Goal: Use online tool/utility: Use online tool/utility

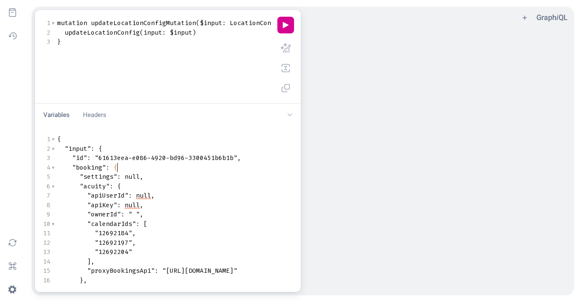
scroll to position [0, 0]
type textarea "{ "input": { "id": "61613eea-e086-4920-bd96-3300451b6b1b", "booking": { "settin…"
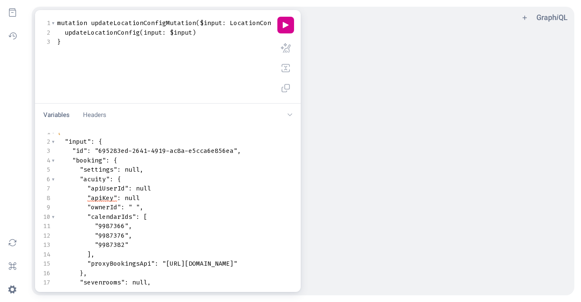
scroll to position [0, 0]
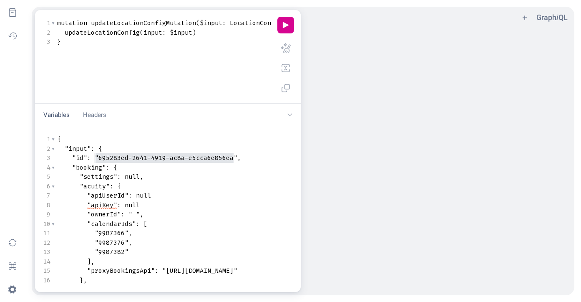
type textarea "695283ed-2641-4919-ac8a-e5cca6e856ea"
drag, startPoint x: 233, startPoint y: 157, endPoint x: 98, endPoint y: 157, distance: 134.7
click at [98, 157] on span ""695283ed-2641-4919-ac8a-e5cca6e856ea"" at bounding box center [166, 157] width 143 height 8
click at [149, 195] on span "null" at bounding box center [143, 195] width 15 height 8
click at [151, 196] on pre ""apiUserId" : null" at bounding box center [280, 196] width 450 height 10
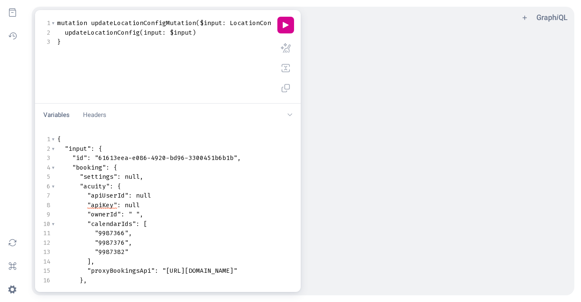
type textarea ","
click at [144, 206] on pre ""apiKey" : null" at bounding box center [280, 205] width 450 height 10
click at [154, 198] on span "," at bounding box center [153, 195] width 4 height 8
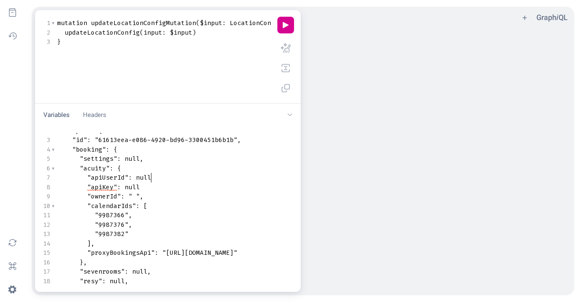
scroll to position [0, 0]
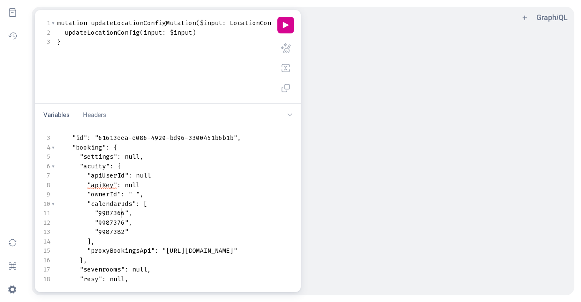
click at [123, 213] on span ""9987366"" at bounding box center [112, 213] width 34 height 8
type textarea "9987366"
drag, startPoint x: 123, startPoint y: 213, endPoint x: 99, endPoint y: 213, distance: 24.6
click at [99, 213] on span ""9987366"" at bounding box center [112, 213] width 34 height 8
type textarea "9987376"
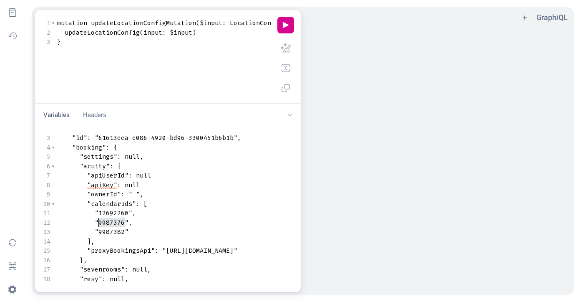
drag, startPoint x: 124, startPoint y: 221, endPoint x: 99, endPoint y: 221, distance: 25.0
click at [99, 221] on span ""9987376"" at bounding box center [112, 222] width 34 height 8
type textarea "9987382"
drag, startPoint x: 125, startPoint y: 231, endPoint x: 99, endPoint y: 232, distance: 25.9
click at [99, 232] on span ""9987382"" at bounding box center [112, 231] width 34 height 8
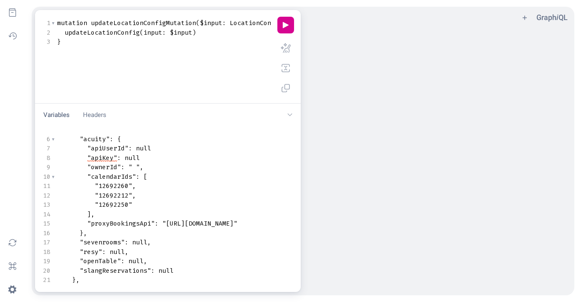
scroll to position [45, 0]
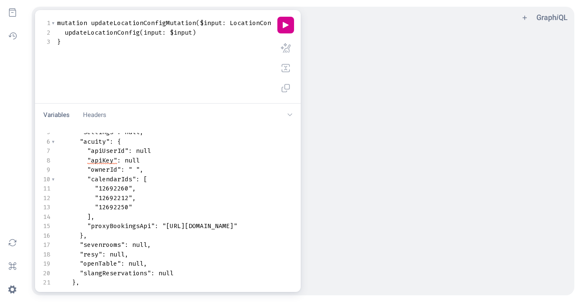
click at [150, 153] on span "null" at bounding box center [143, 150] width 15 height 8
type textarea ","
click at [144, 161] on pre ""apiKey" : null" at bounding box center [280, 161] width 450 height 10
type textarea ","
click at [153, 153] on span "," at bounding box center [153, 150] width 4 height 8
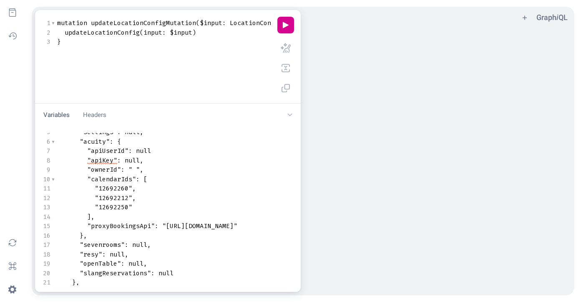
click at [148, 161] on pre ""apiKey" : null ," at bounding box center [280, 161] width 450 height 10
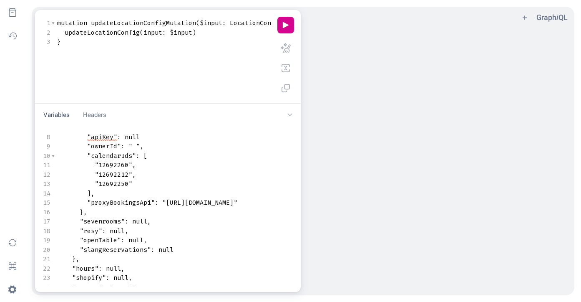
scroll to position [113, 0]
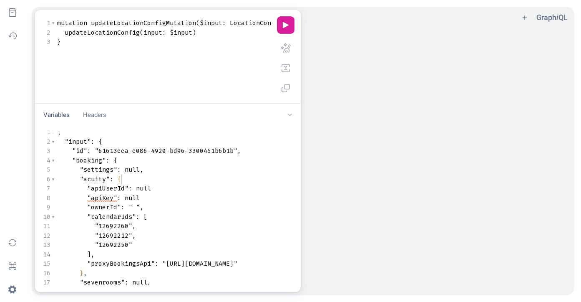
click at [290, 25] on button "play icon" at bounding box center [285, 25] width 17 height 17
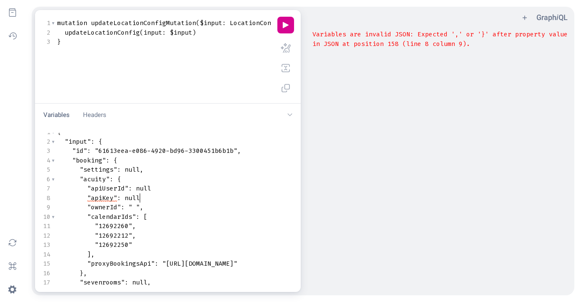
click at [141, 197] on pre ""apiKey" : null" at bounding box center [280, 198] width 450 height 10
type textarea ","
click at [289, 25] on button "play icon" at bounding box center [285, 25] width 17 height 17
click at [289, 24] on button "play icon" at bounding box center [285, 25] width 17 height 17
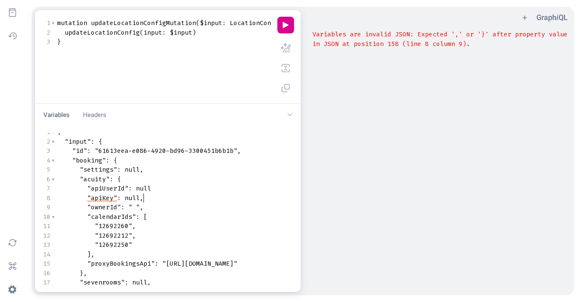
click at [143, 198] on span "," at bounding box center [142, 198] width 4 height 8
click at [285, 25] on button "play icon" at bounding box center [285, 25] width 17 height 17
click at [21, 83] on div "docs icon history icon reload icon keyboard shortcut icon settings icon" at bounding box center [16, 151] width 32 height 302
click at [132, 245] on span ""12692250"" at bounding box center [114, 244] width 38 height 8
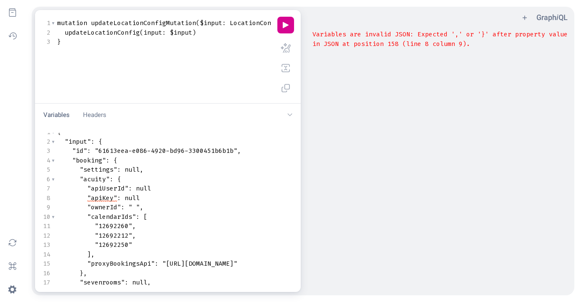
scroll to position [0, 3]
type textarea ","
click at [287, 27] on button "play icon" at bounding box center [285, 25] width 17 height 17
click at [141, 244] on pre ""12692250" ," at bounding box center [280, 245] width 450 height 10
click at [276, 118] on div "Variables Headers chevron down icon" at bounding box center [168, 114] width 266 height 23
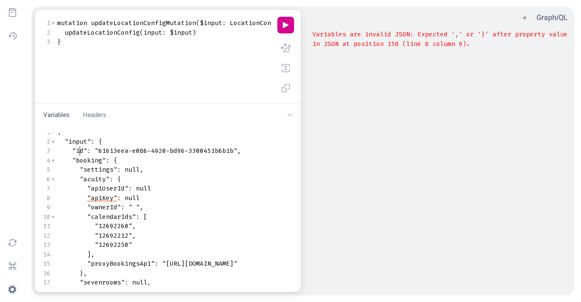
click at [81, 152] on span ""id"" at bounding box center [79, 150] width 15 height 8
type textarea "{ "input": { "id": "61613eea-e086-4920-bd96-3300451b6b1b", "booking": { "settin…"
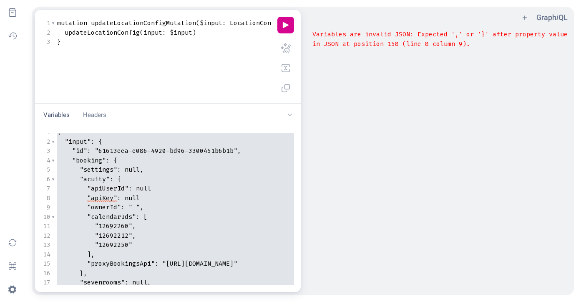
scroll to position [0, 0]
